Goal: Check status: Check status

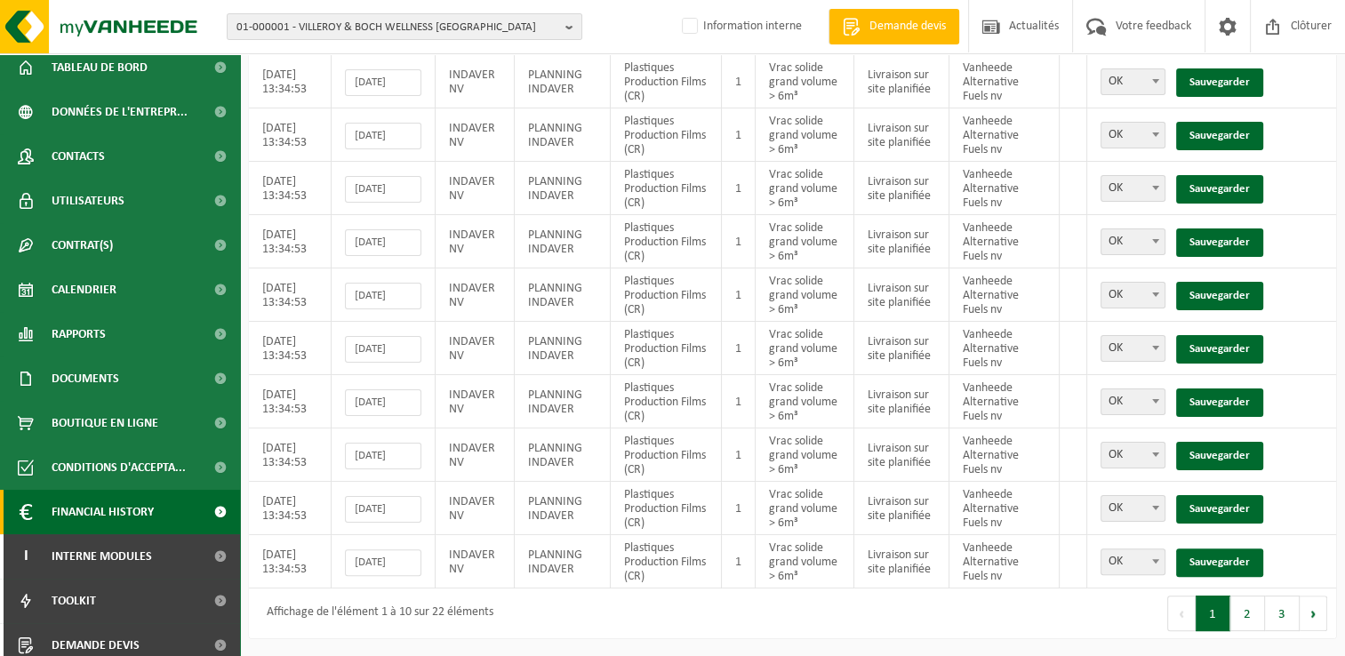
scroll to position [108, 0]
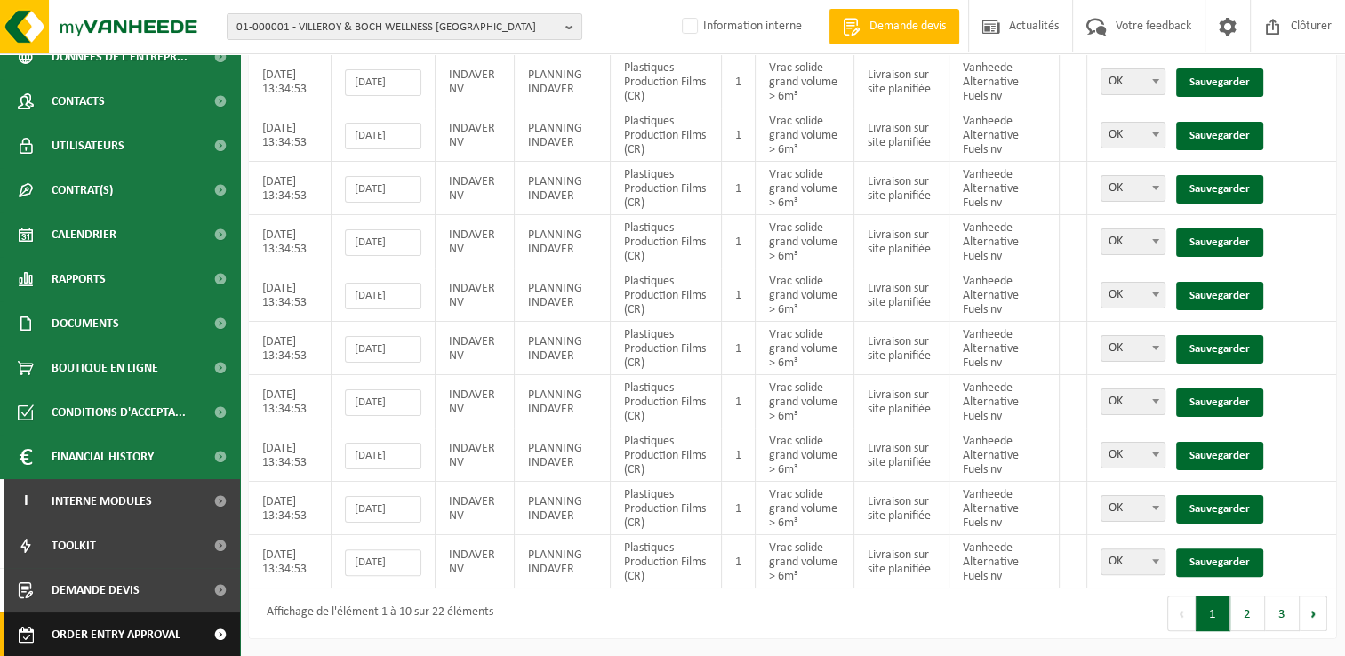
drag, startPoint x: 121, startPoint y: 636, endPoint x: 152, endPoint y: 633, distance: 31.3
click at [121, 636] on span "Order entry approval" at bounding box center [116, 634] width 129 height 44
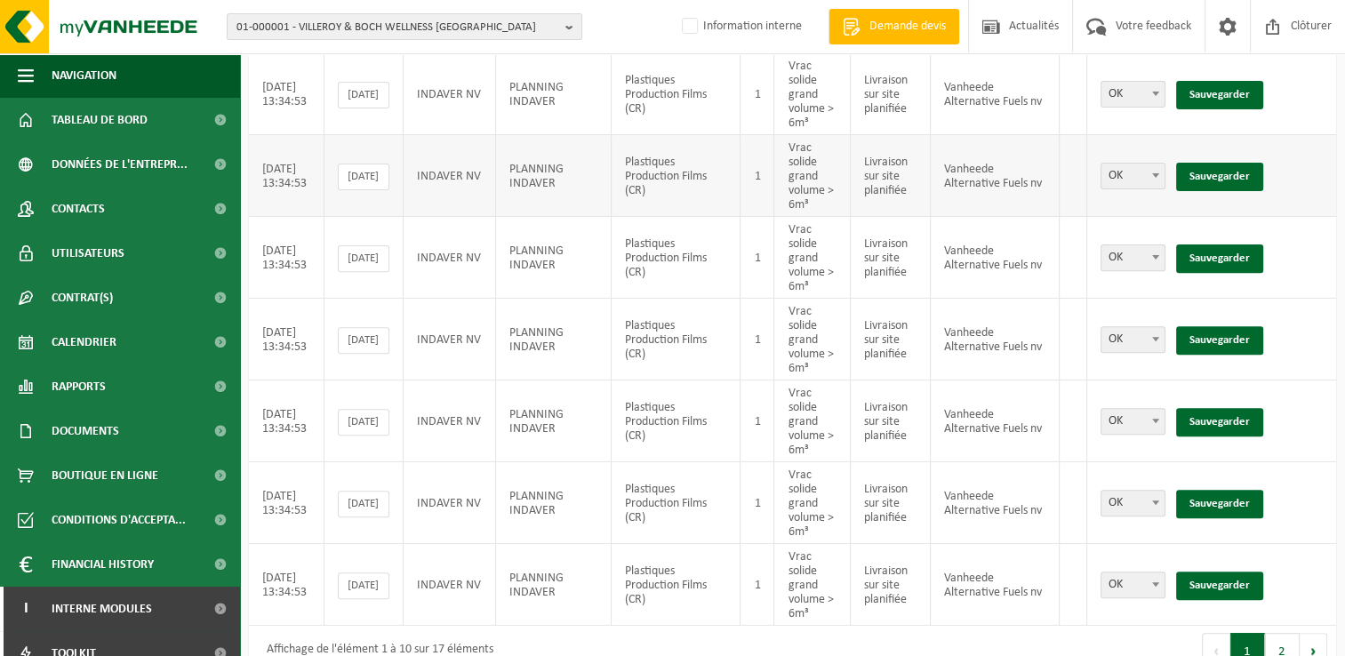
scroll to position [593, 0]
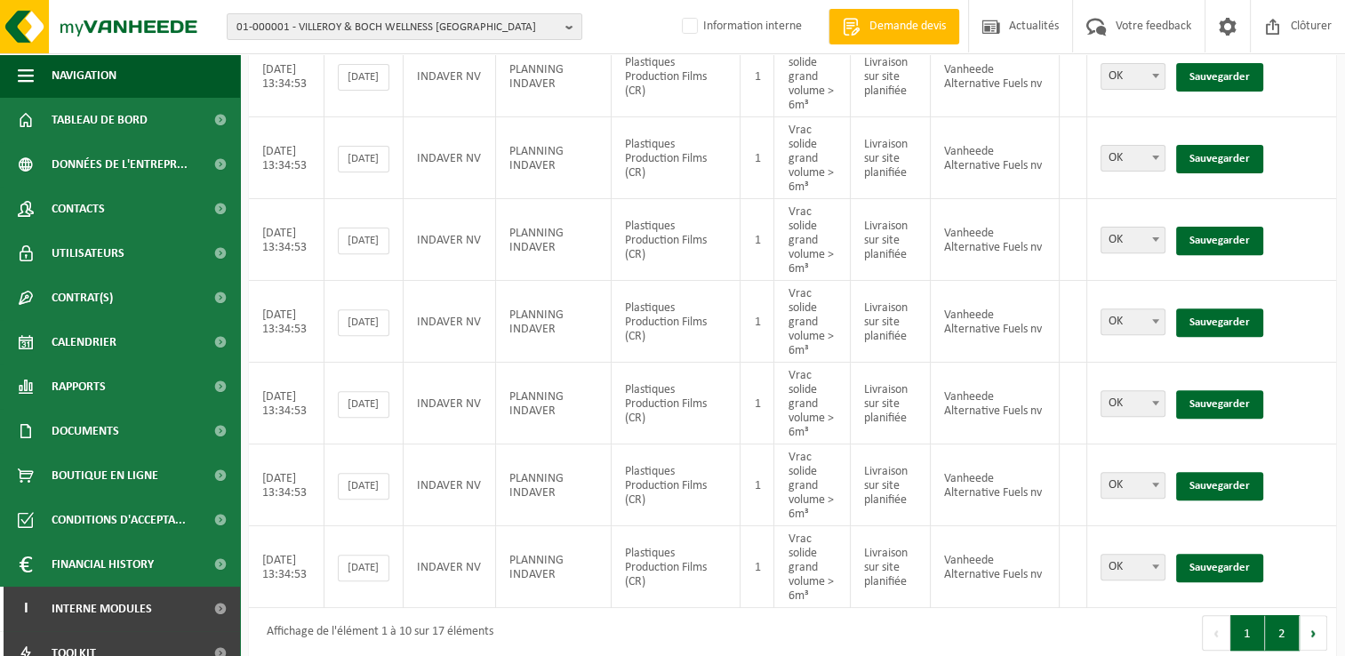
click at [1281, 620] on button "2" at bounding box center [1282, 633] width 35 height 36
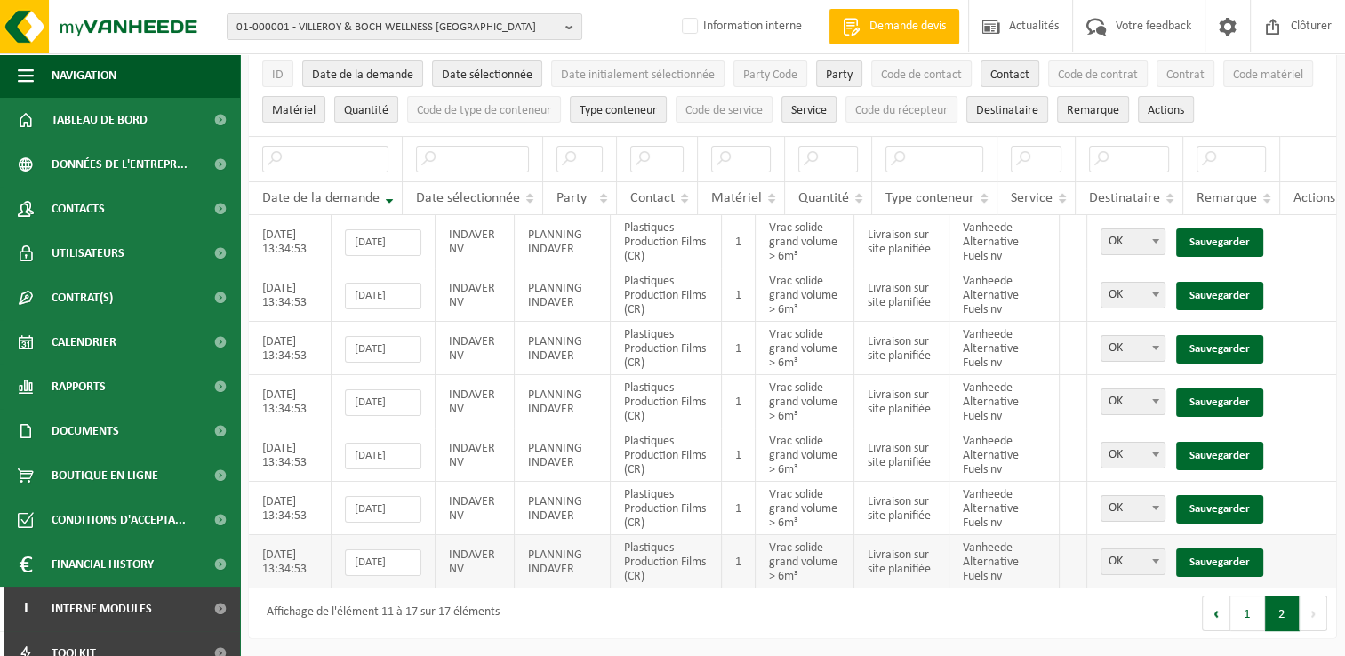
scroll to position [148, 0]
click at [1249, 621] on button "1" at bounding box center [1247, 614] width 35 height 36
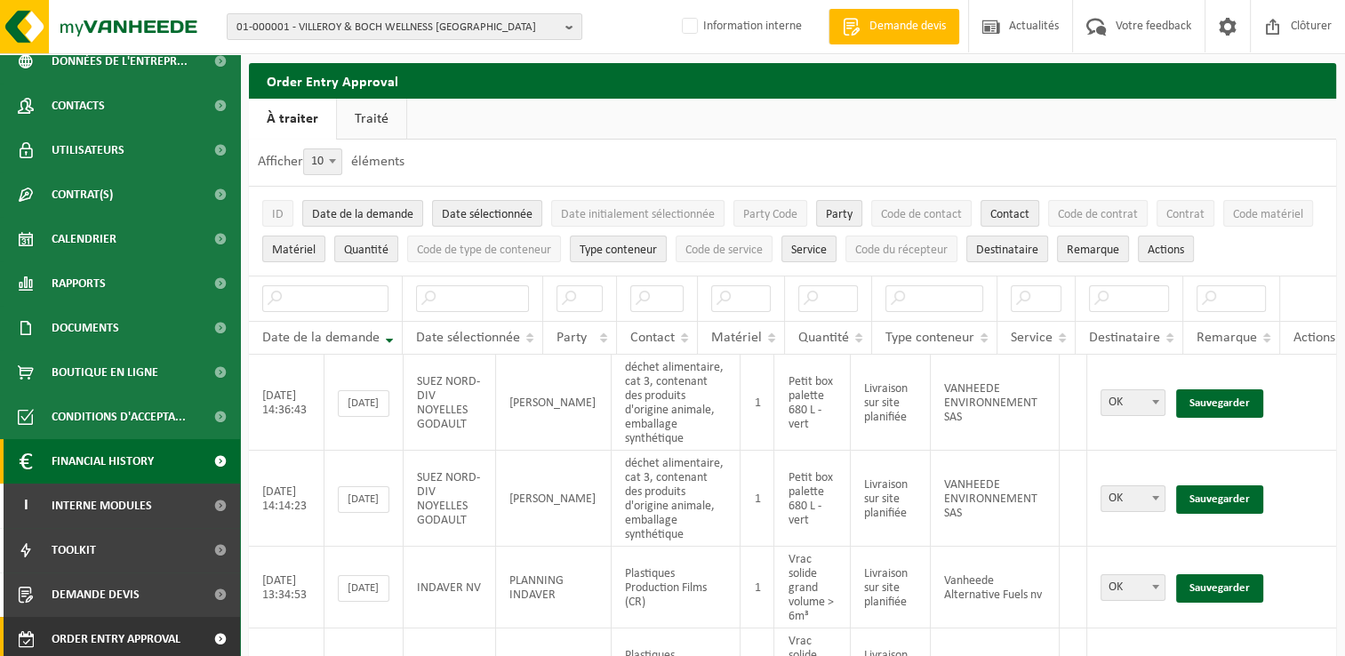
scroll to position [108, 0]
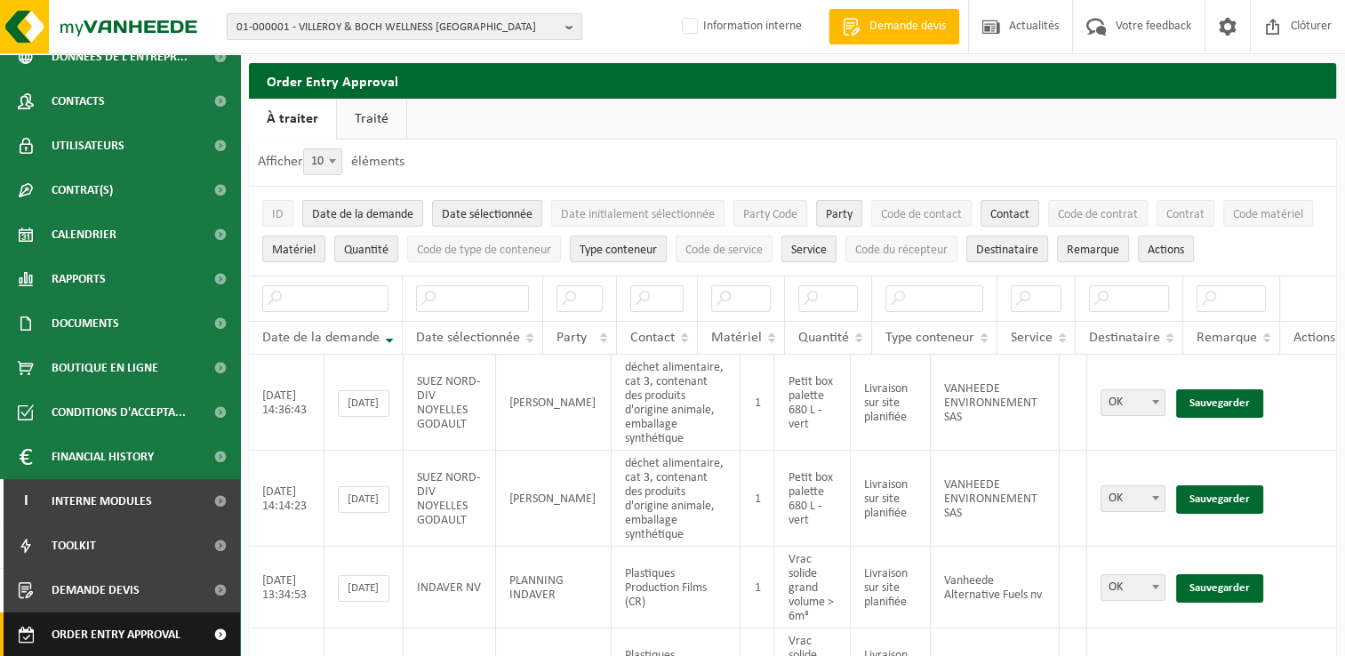
click at [126, 641] on span "Order entry approval" at bounding box center [116, 634] width 129 height 44
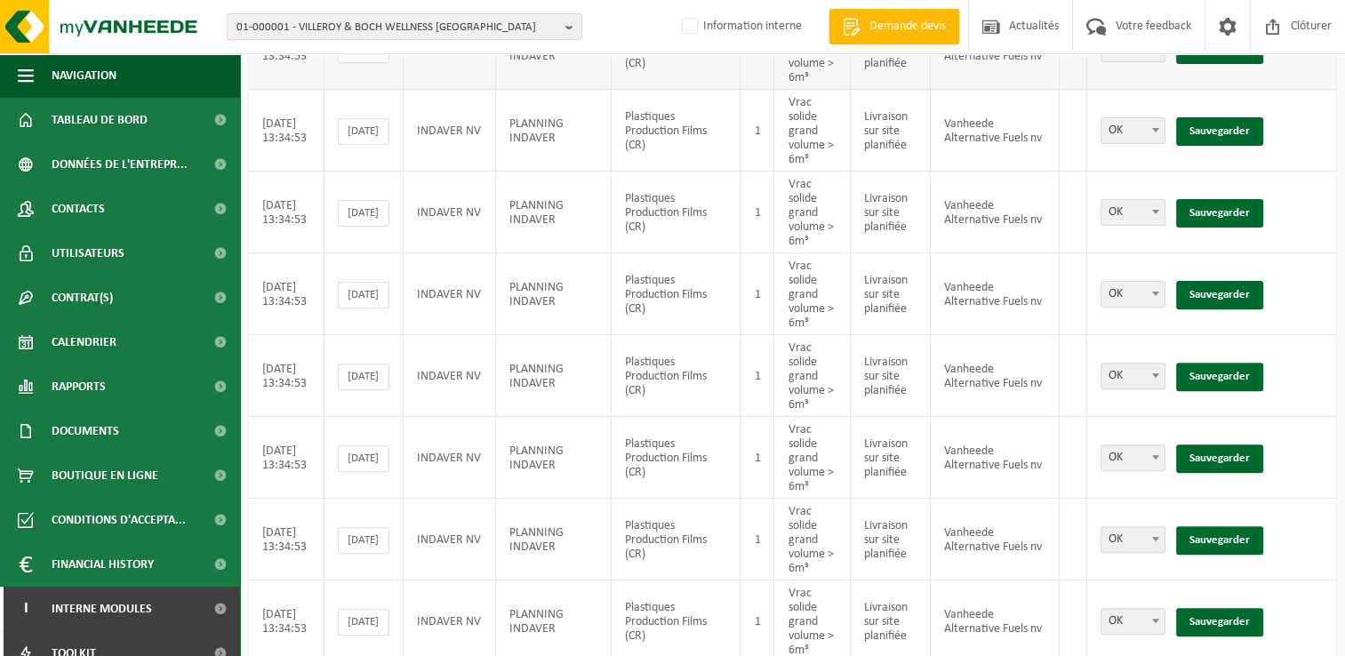
scroll to position [593, 0]
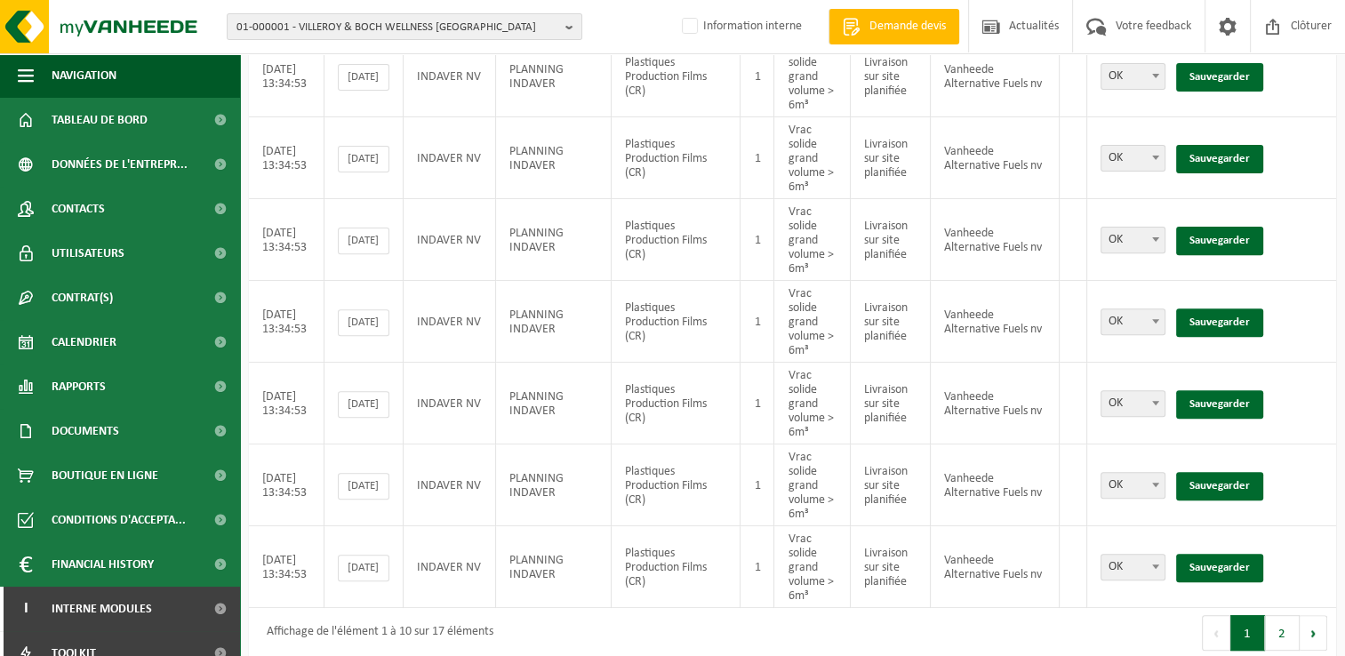
click at [1284, 615] on button "2" at bounding box center [1282, 633] width 35 height 36
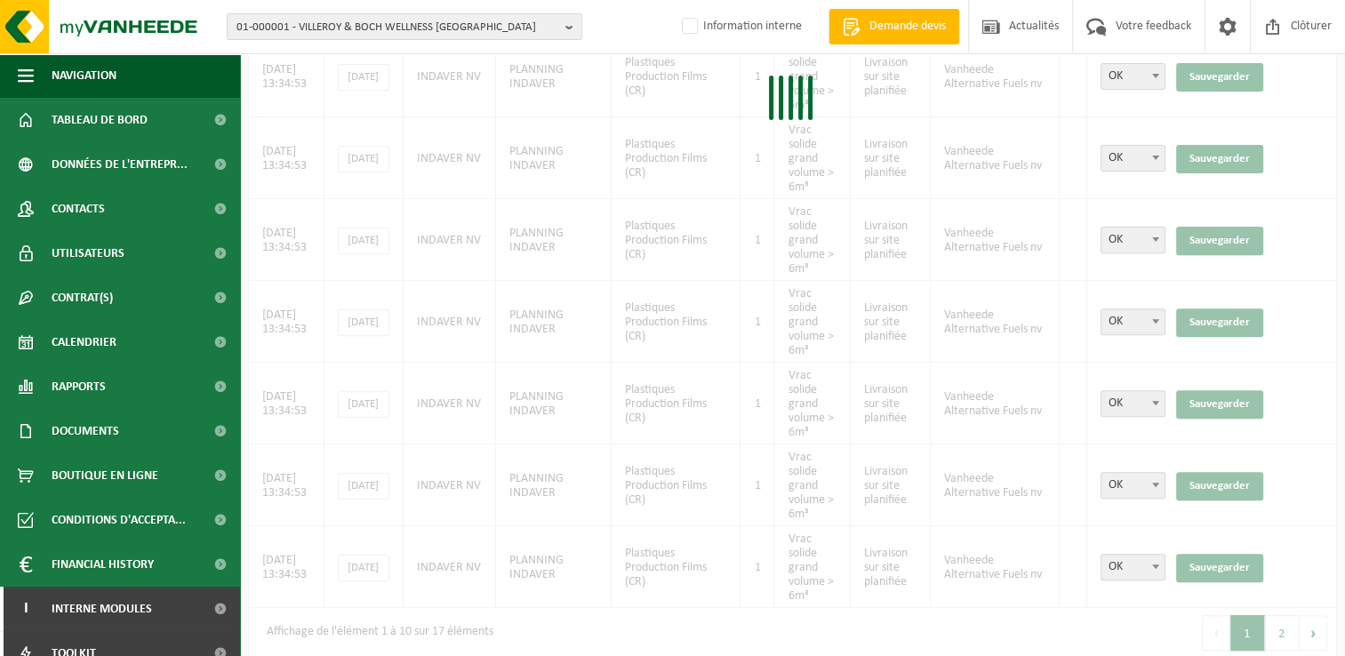
scroll to position [148, 0]
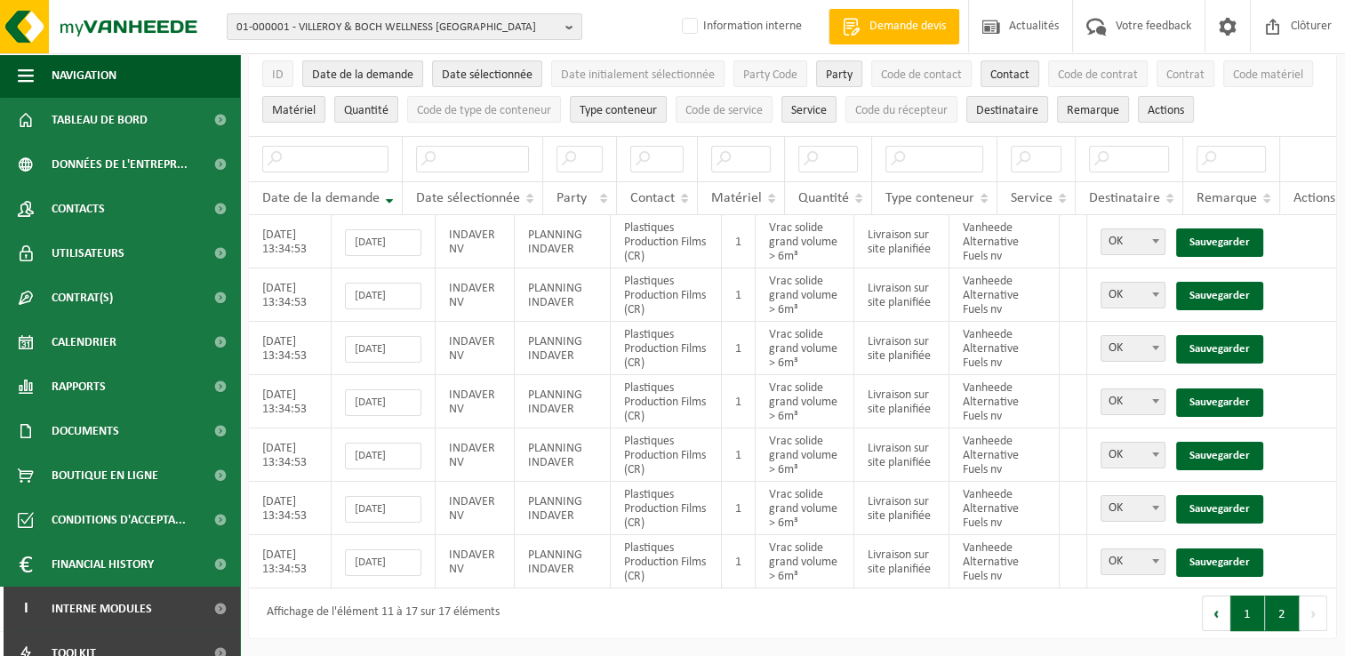
click at [1244, 622] on button "1" at bounding box center [1247, 614] width 35 height 36
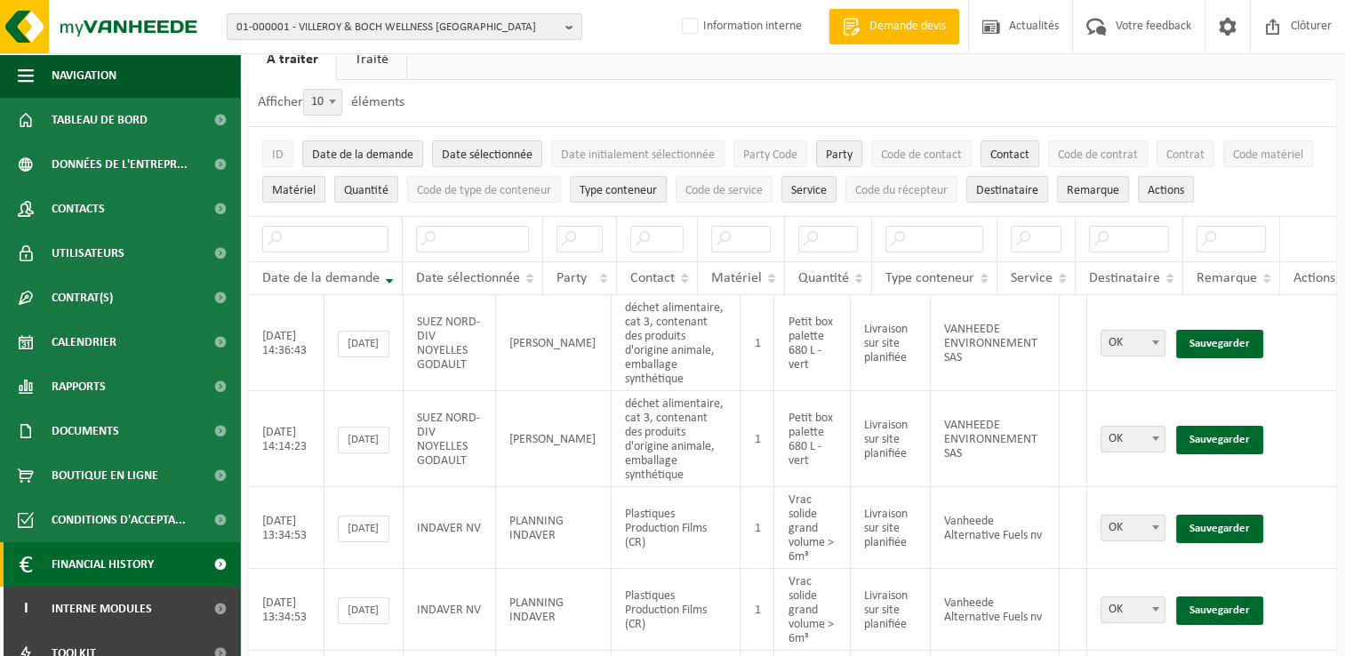
scroll to position [108, 0]
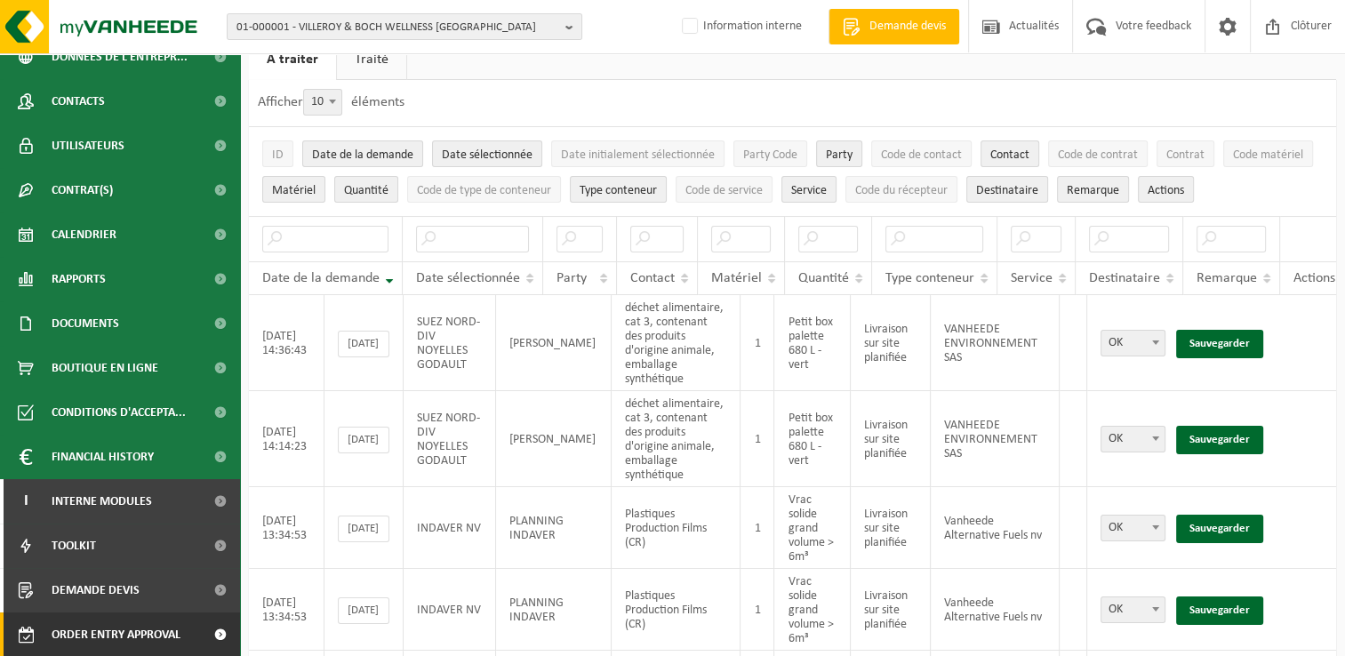
drag, startPoint x: 123, startPoint y: 628, endPoint x: 242, endPoint y: 606, distance: 121.0
click at [123, 628] on span "Order entry approval" at bounding box center [116, 634] width 129 height 44
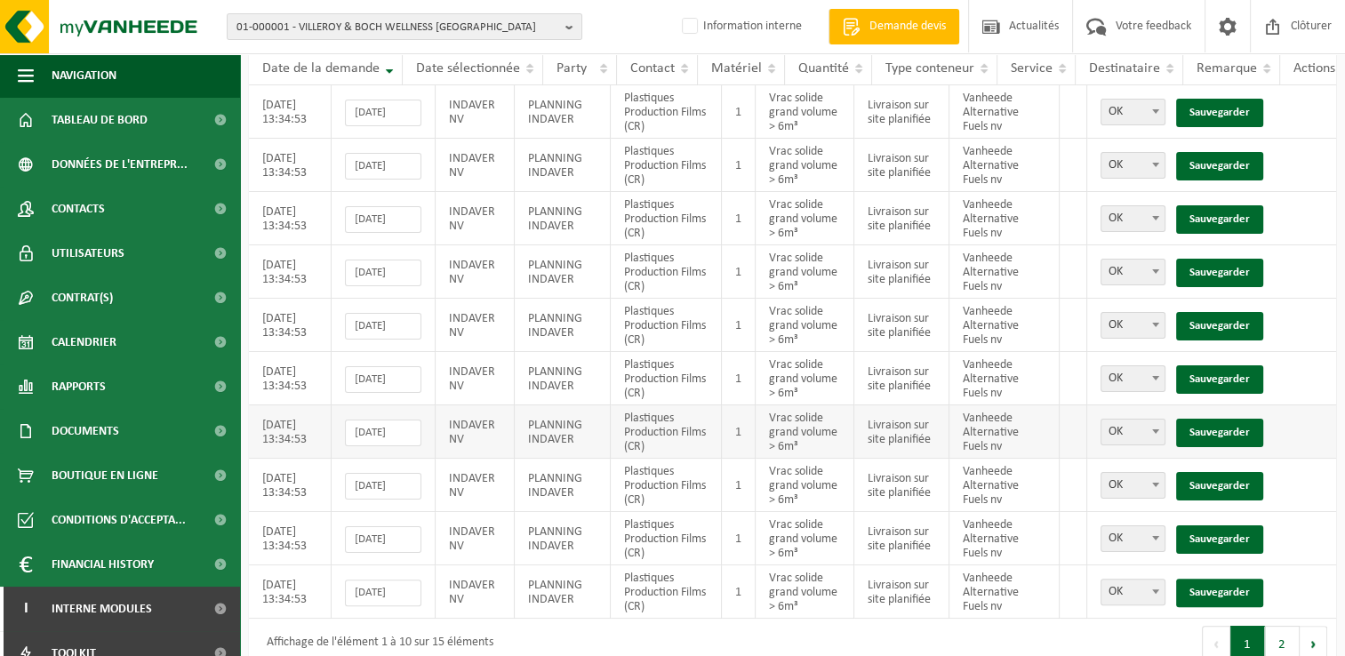
scroll to position [308, 0]
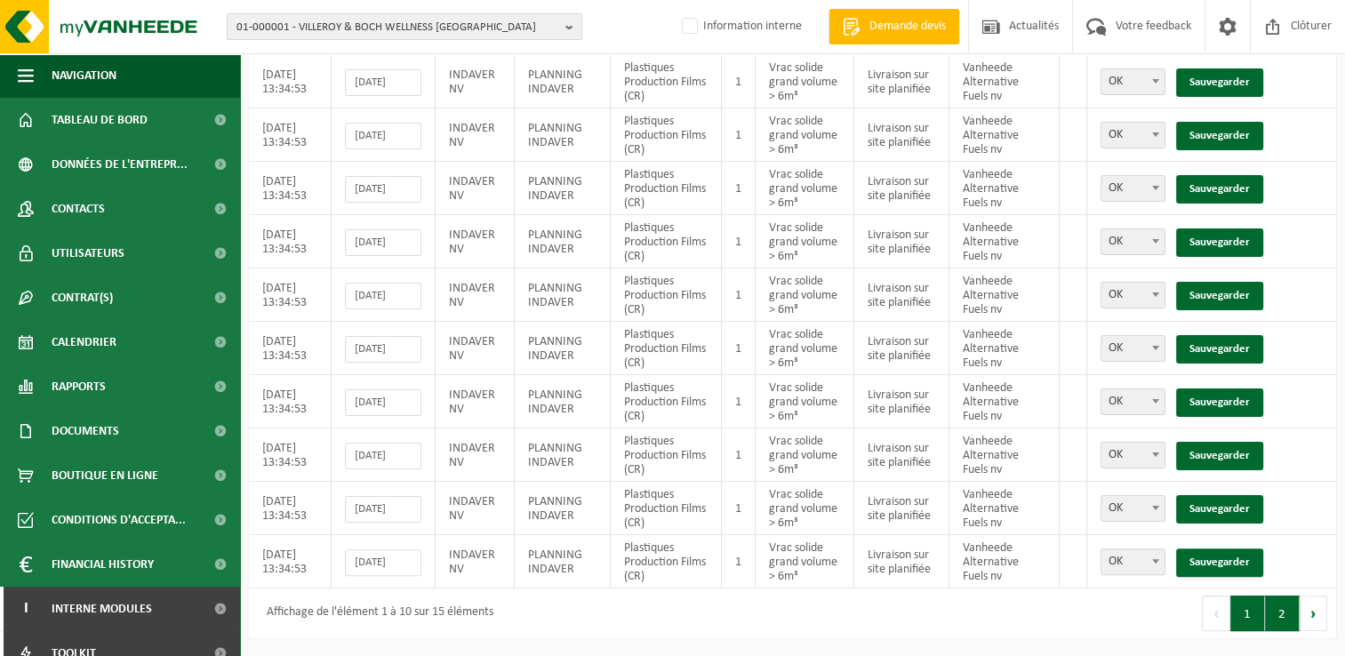
click at [1298, 612] on button "2" at bounding box center [1282, 614] width 35 height 36
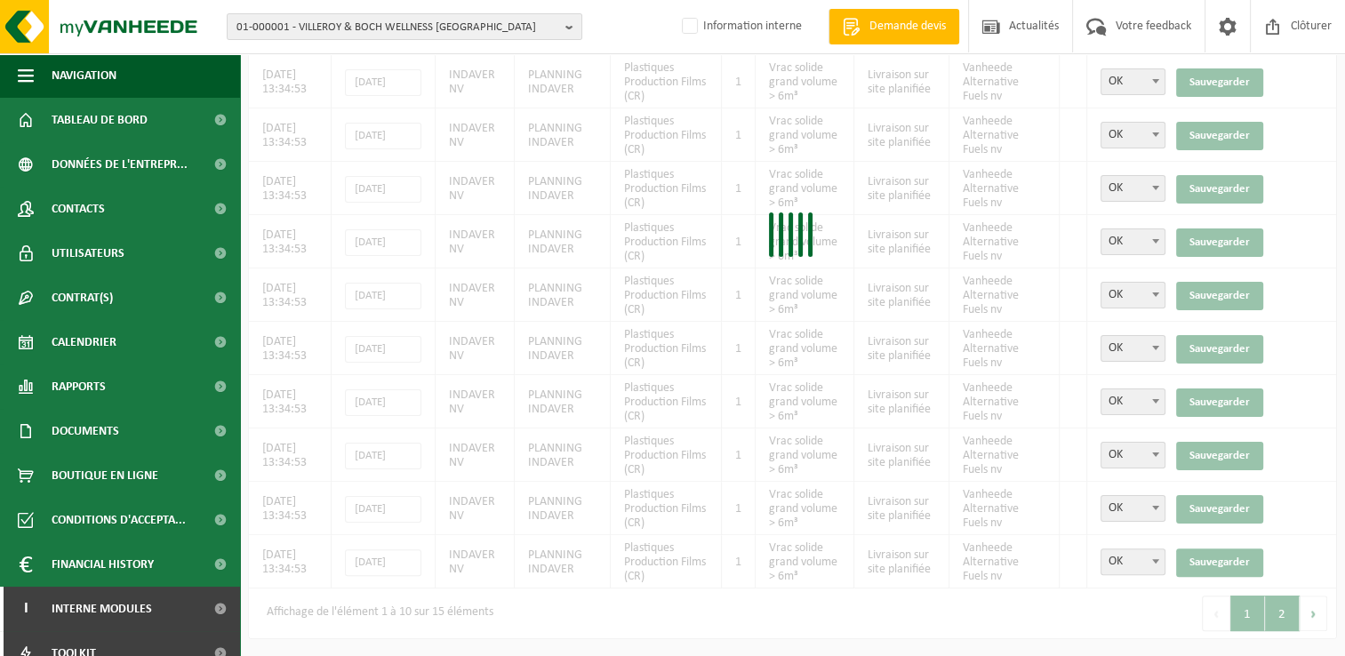
scroll to position [43, 0]
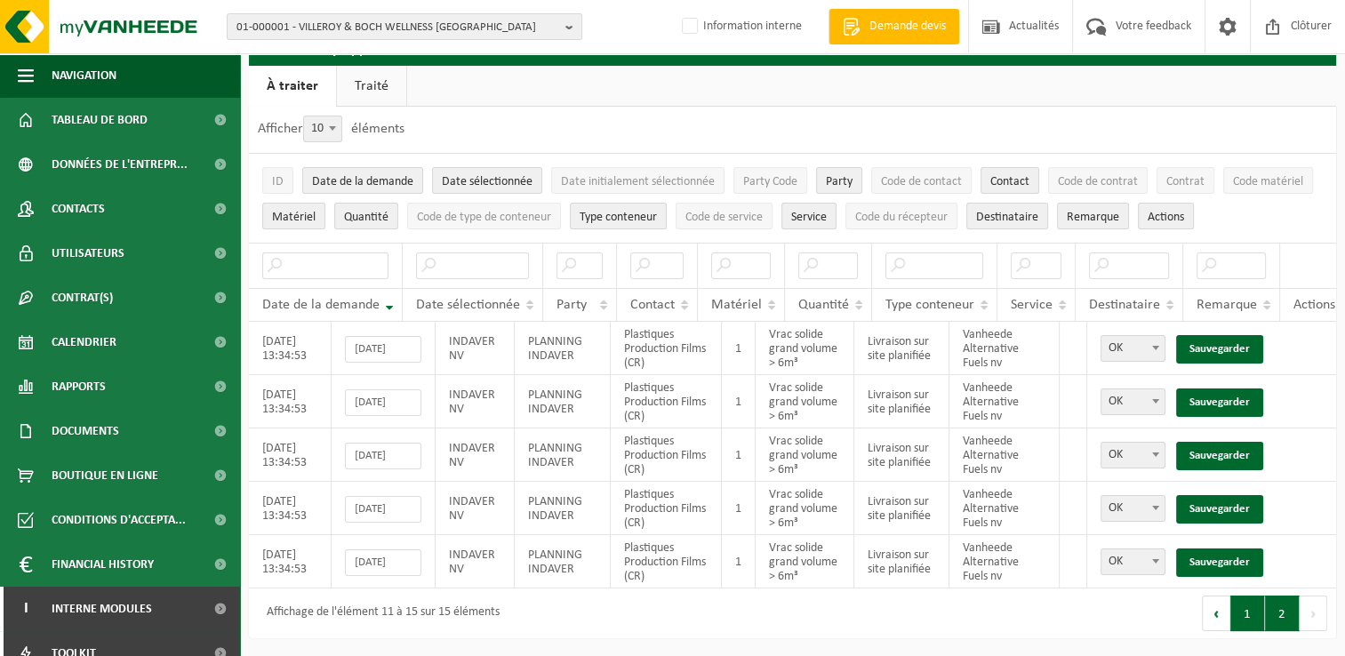
click at [1243, 628] on button "1" at bounding box center [1247, 614] width 35 height 36
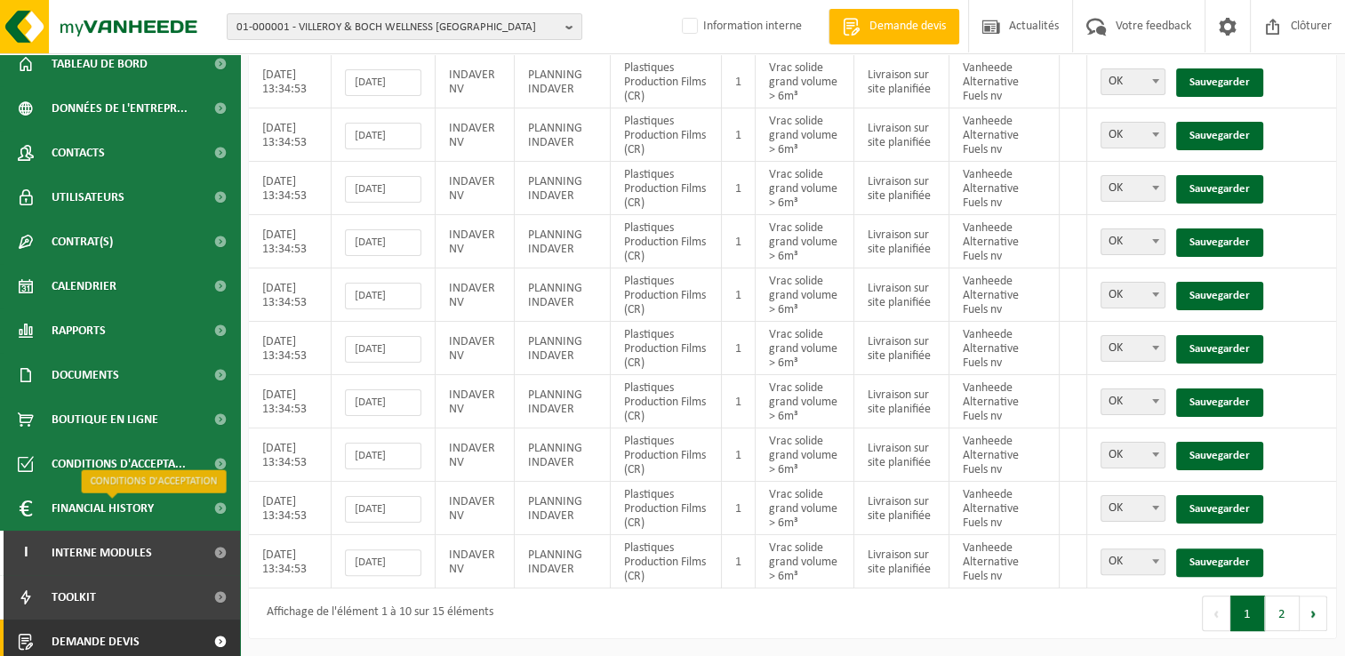
scroll to position [108, 0]
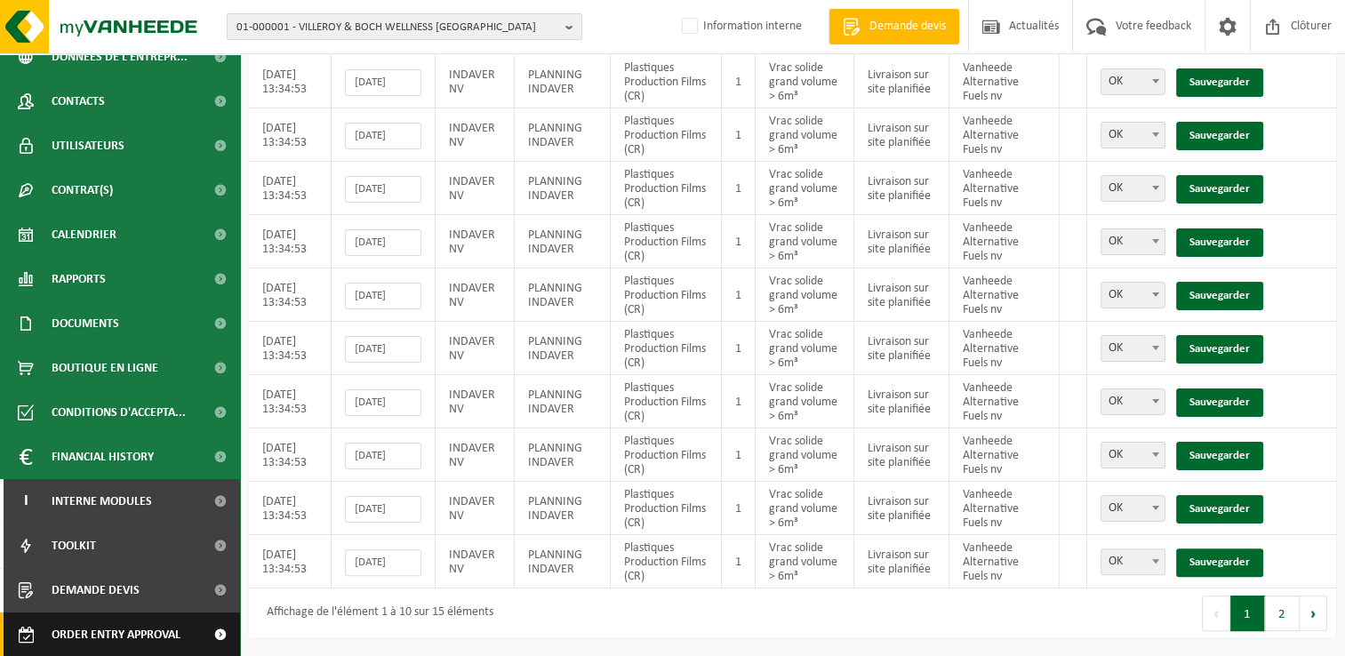
click at [118, 617] on span "Order entry approval" at bounding box center [116, 634] width 129 height 44
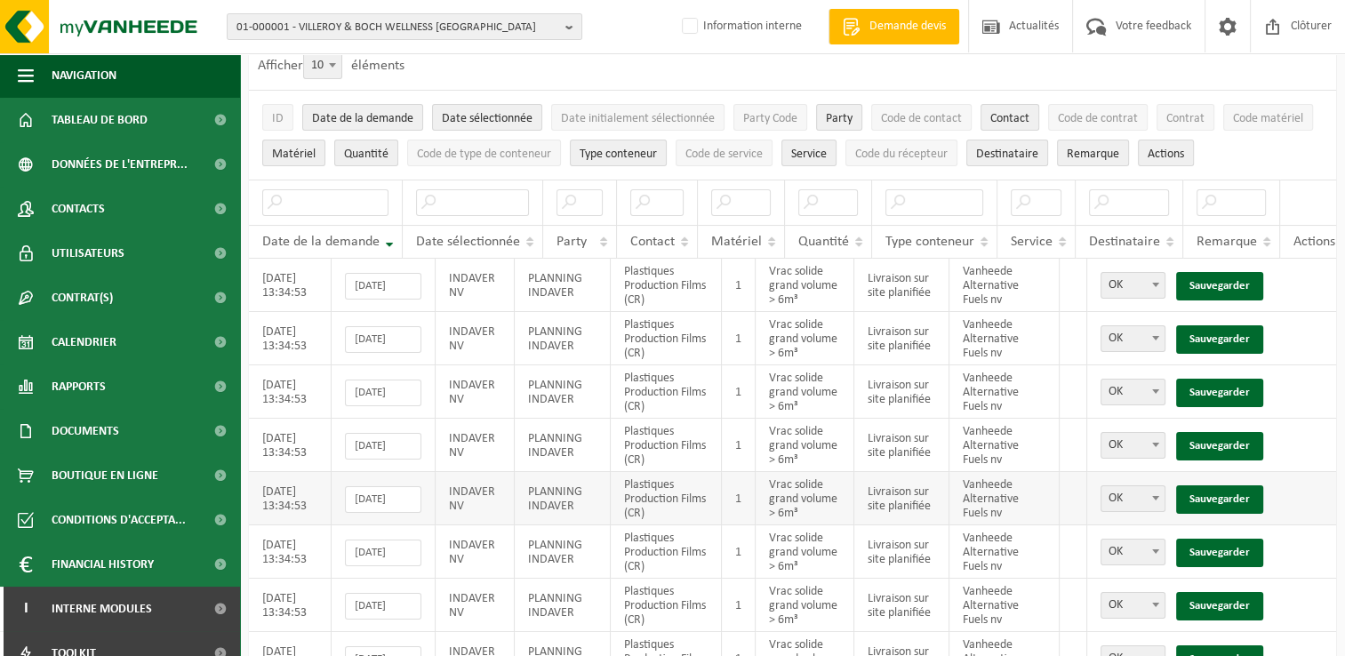
scroll to position [308, 0]
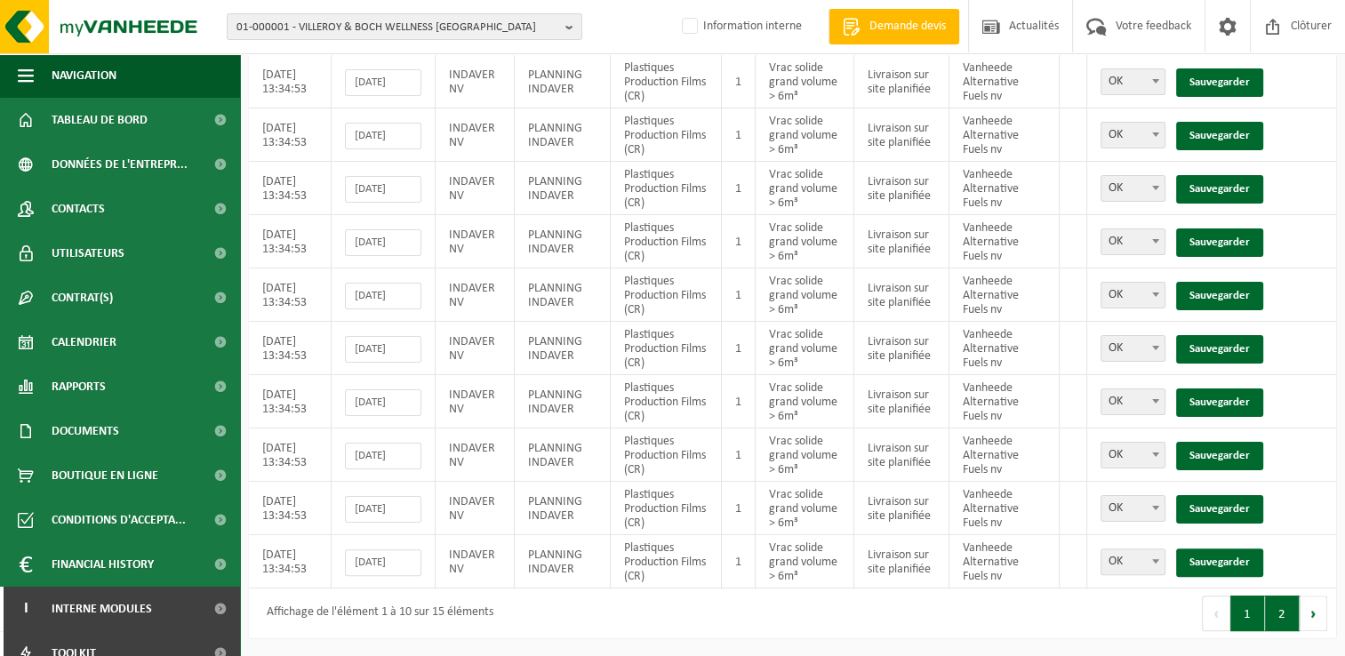
click at [1276, 617] on button "2" at bounding box center [1282, 614] width 35 height 36
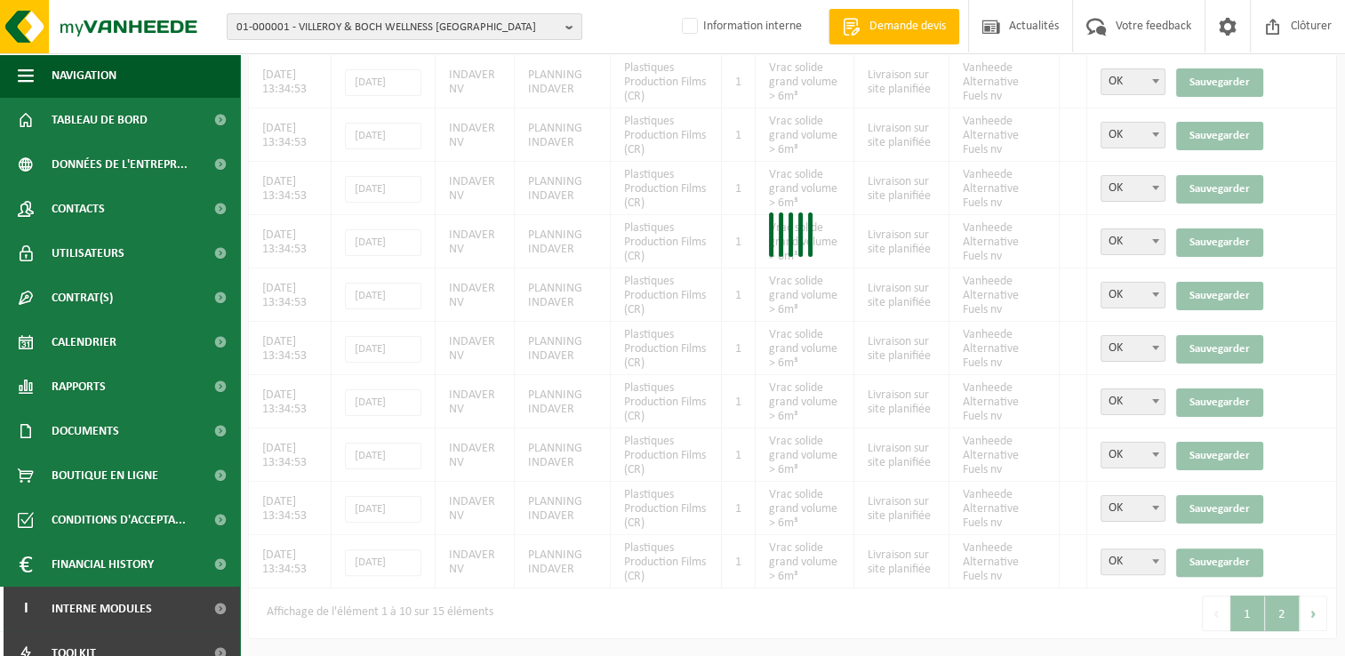
scroll to position [43, 0]
